Goal: Find specific page/section: Find specific page/section

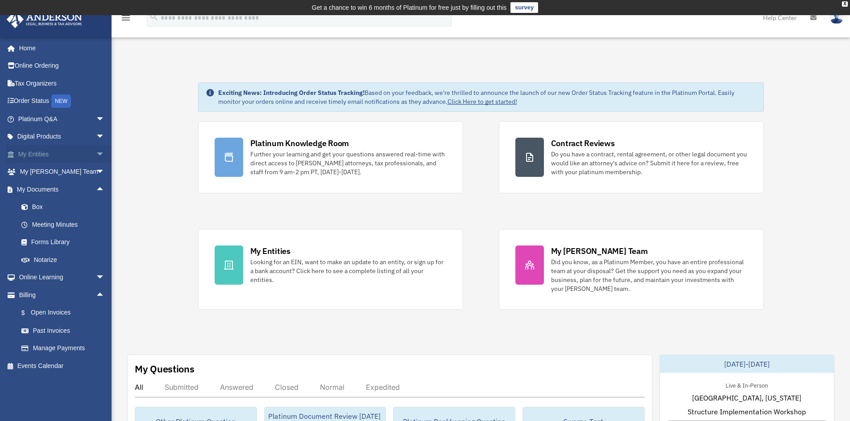
click at [96, 152] on span "arrow_drop_down" at bounding box center [105, 154] width 18 height 18
click at [54, 347] on link "Forms Library" at bounding box center [65, 348] width 106 height 18
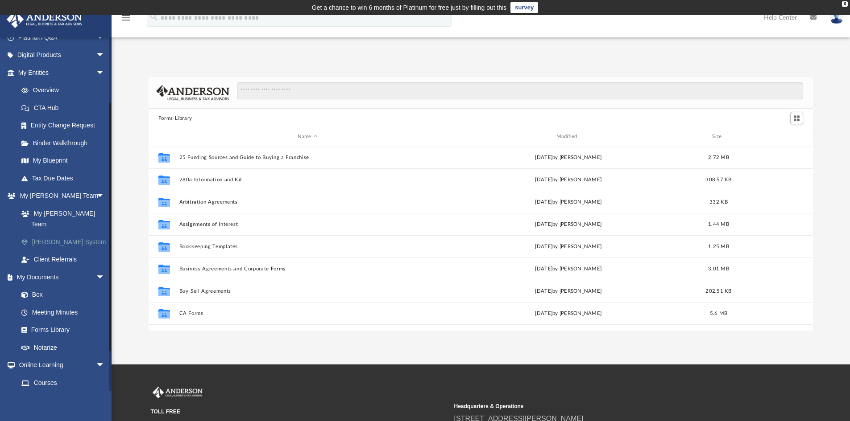
scroll to position [89, 0]
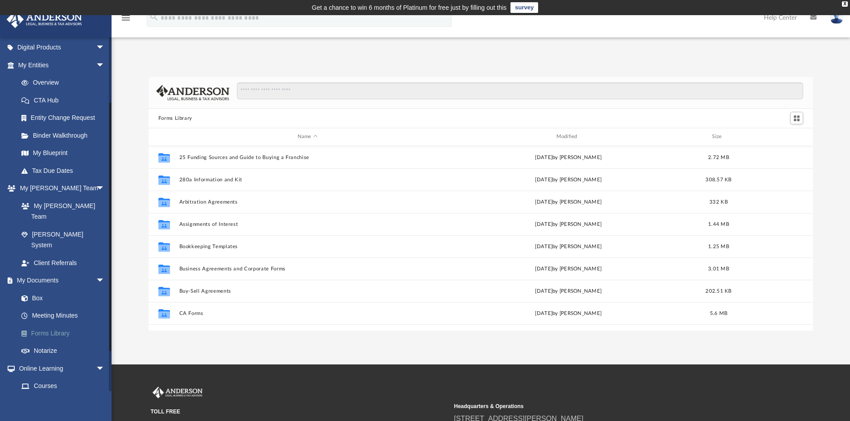
click at [42, 325] on link "Forms Library" at bounding box center [65, 334] width 106 height 18
click at [55, 325] on link "Forms Library" at bounding box center [65, 334] width 106 height 18
click at [63, 325] on link "Forms Library" at bounding box center [65, 334] width 106 height 18
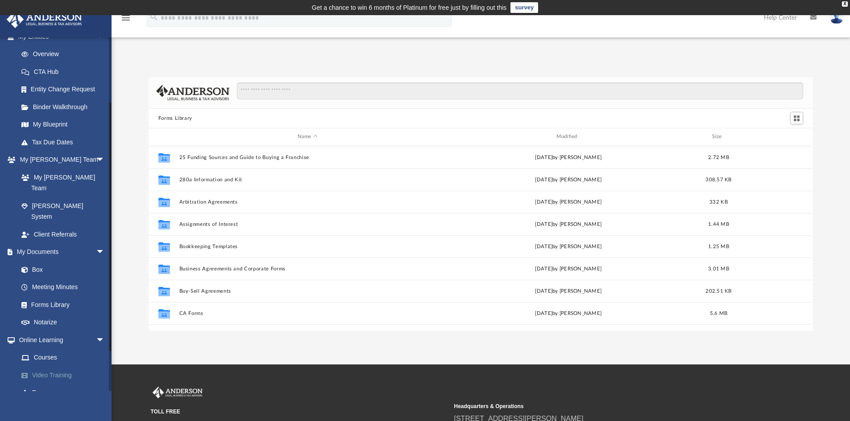
scroll to position [144, 0]
